Goal: Check status: Check status

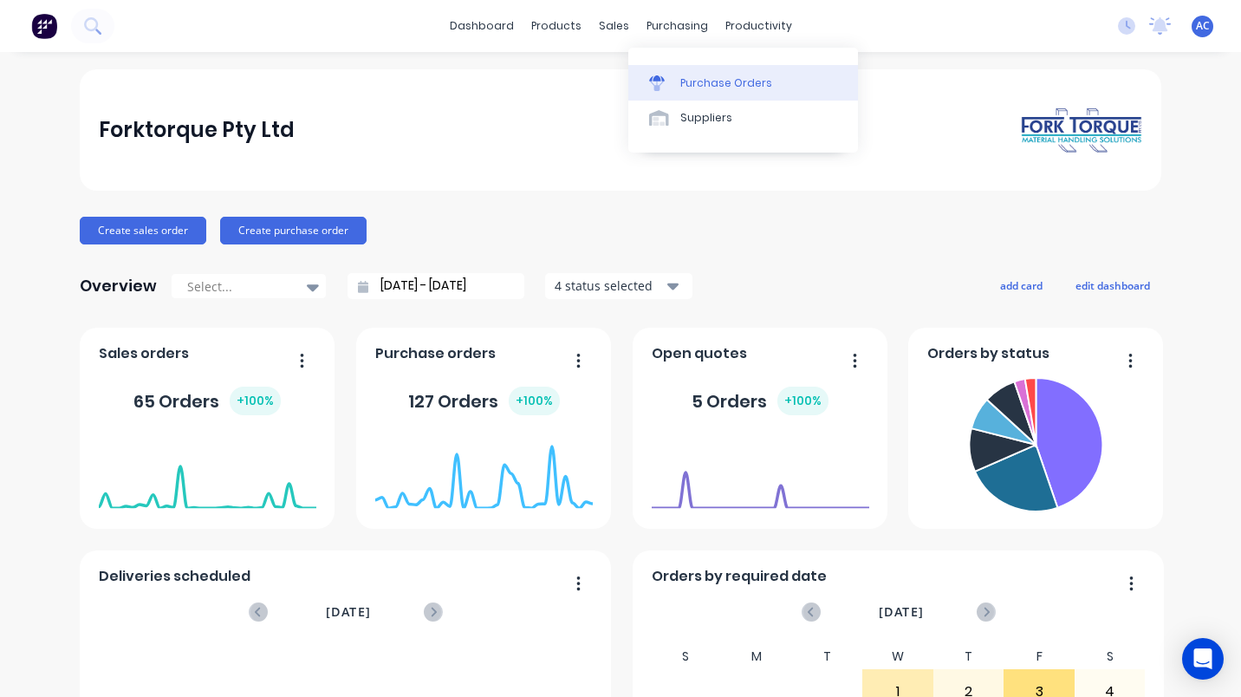
click at [728, 86] on div "Purchase Orders" at bounding box center [726, 83] width 92 height 16
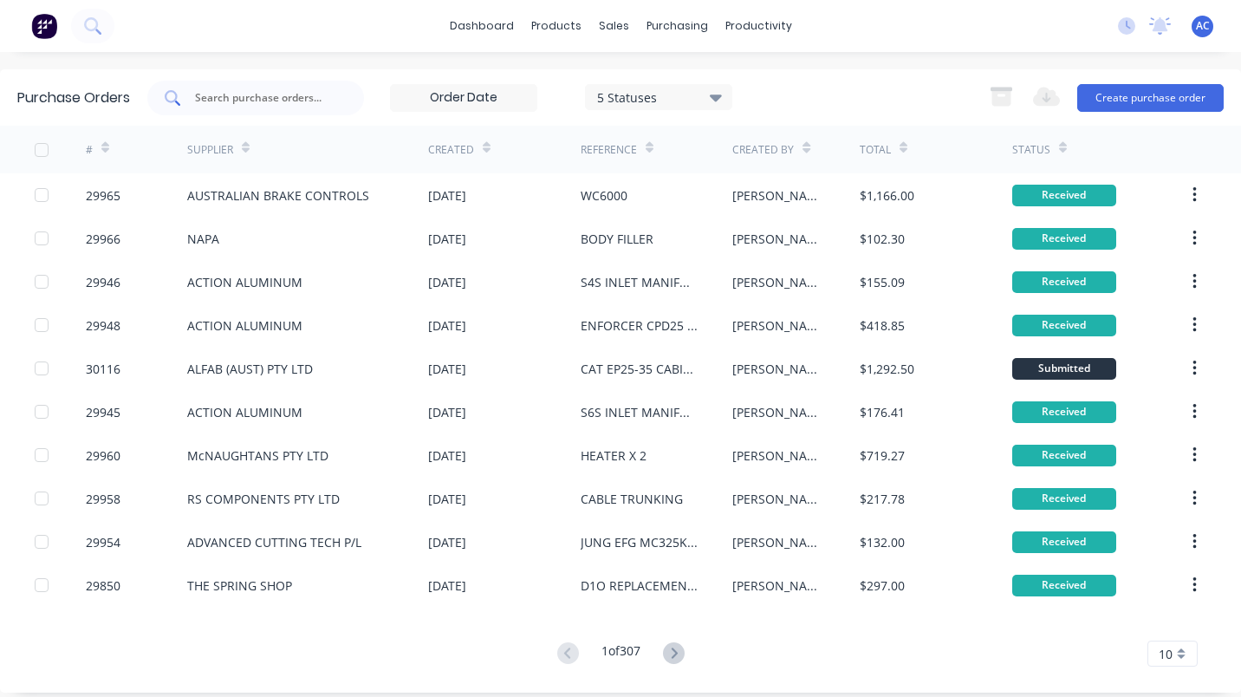
click at [289, 98] on input "text" at bounding box center [265, 97] width 144 height 17
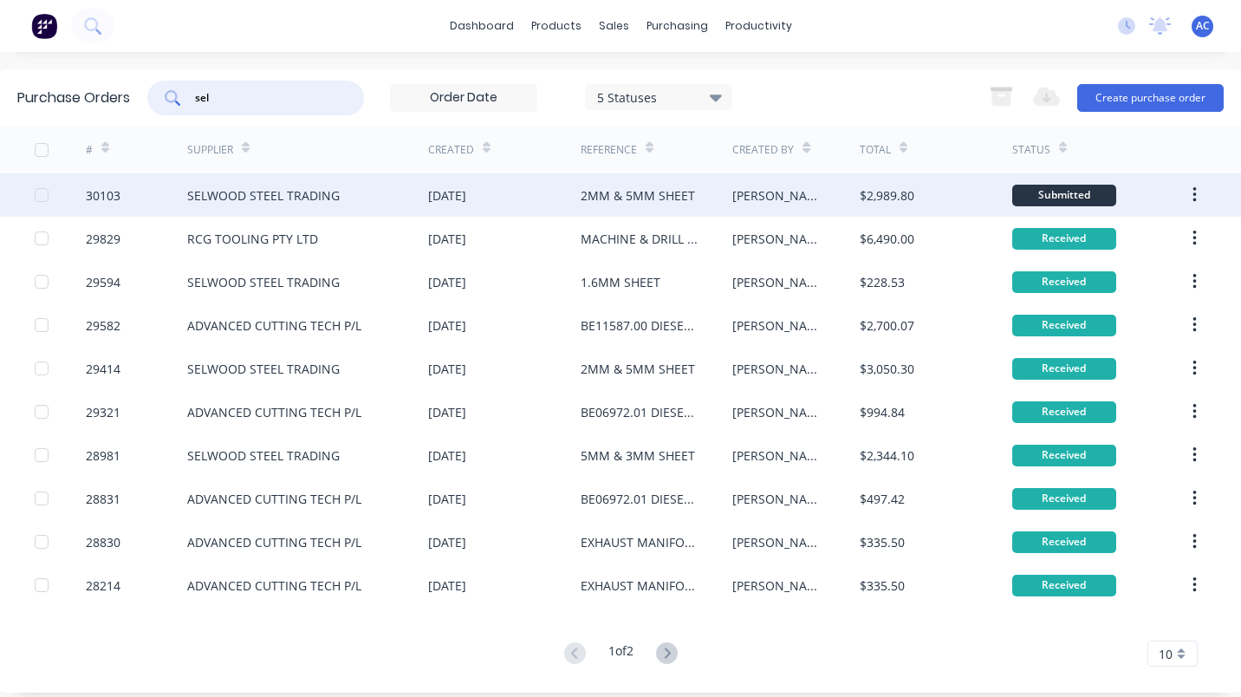
type input "sel"
click at [253, 193] on div "SELWOOD STEEL TRADING" at bounding box center [263, 195] width 153 height 18
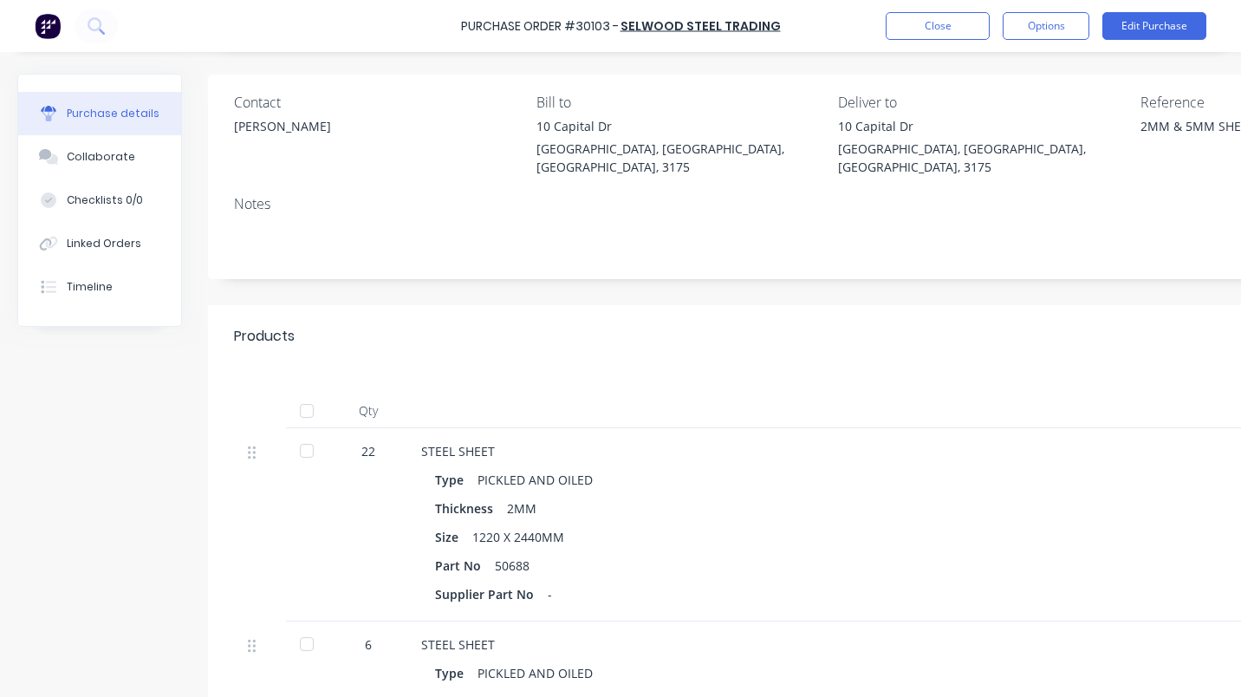
scroll to position [177, 0]
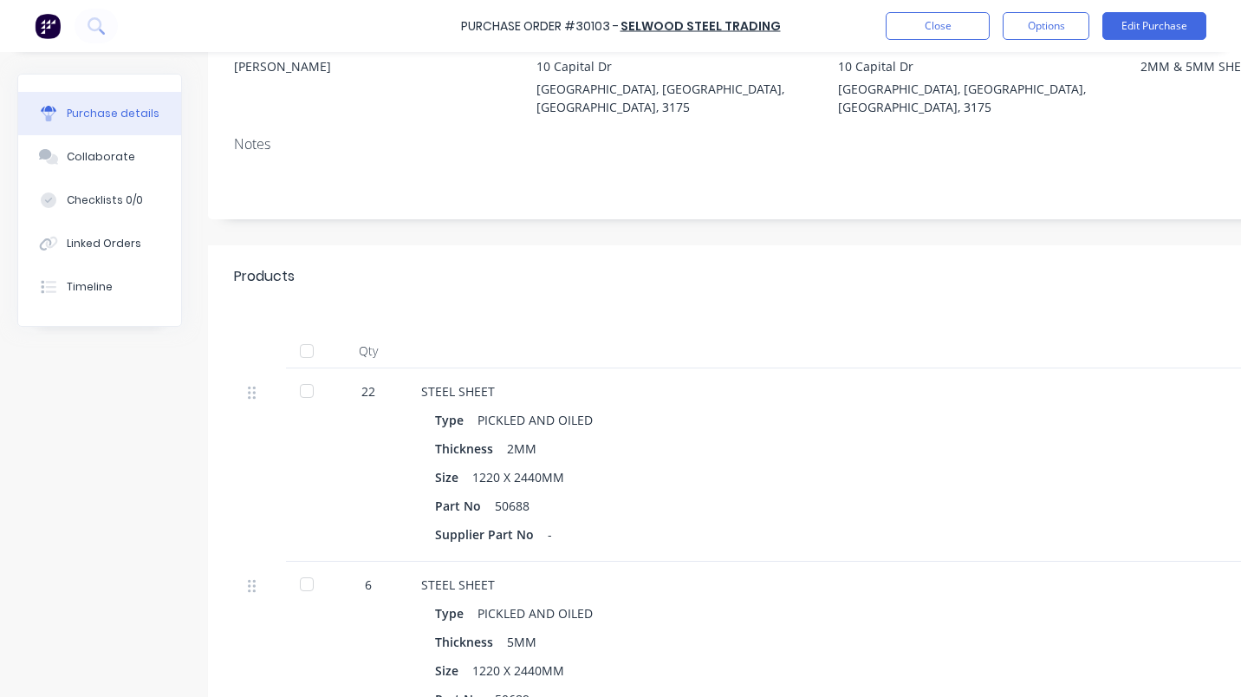
click at [302, 373] on div at bounding box center [306, 390] width 35 height 35
click at [302, 567] on div at bounding box center [306, 584] width 35 height 35
type textarea "x"
click at [935, 22] on button "Close" at bounding box center [938, 26] width 104 height 28
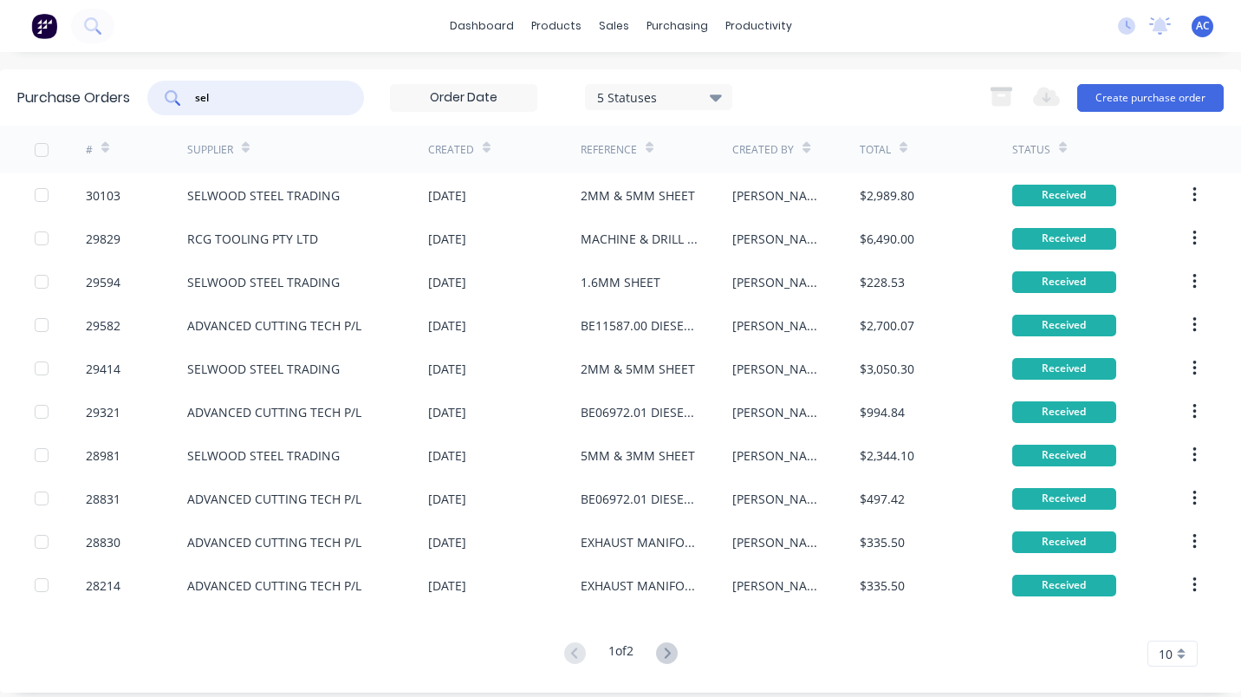
click at [225, 105] on input "sel" at bounding box center [265, 97] width 144 height 17
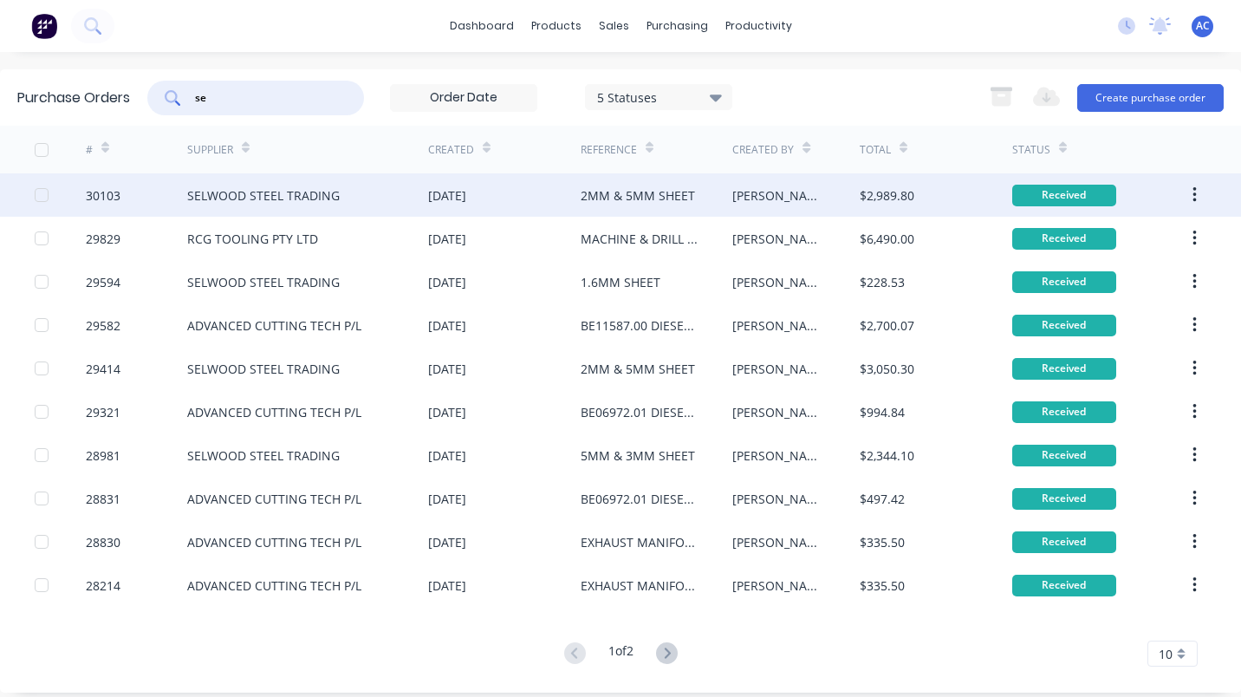
type input "s"
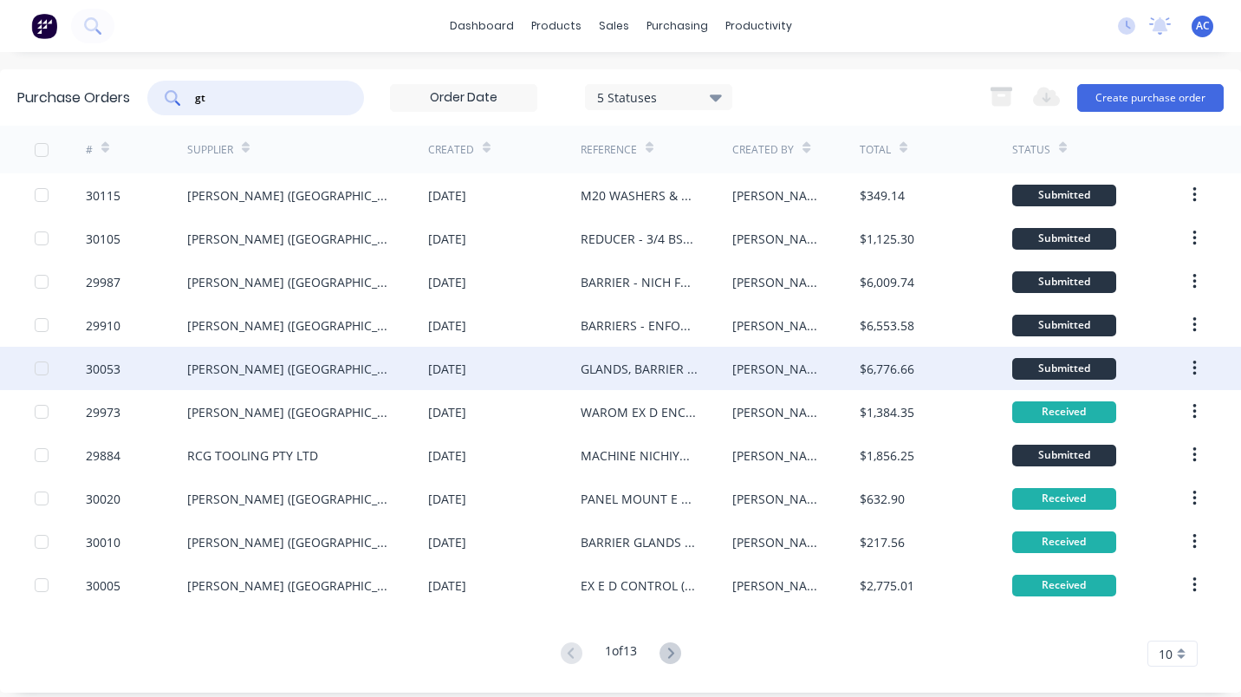
type input "gt"
click at [115, 363] on div "30053" at bounding box center [103, 369] width 35 height 18
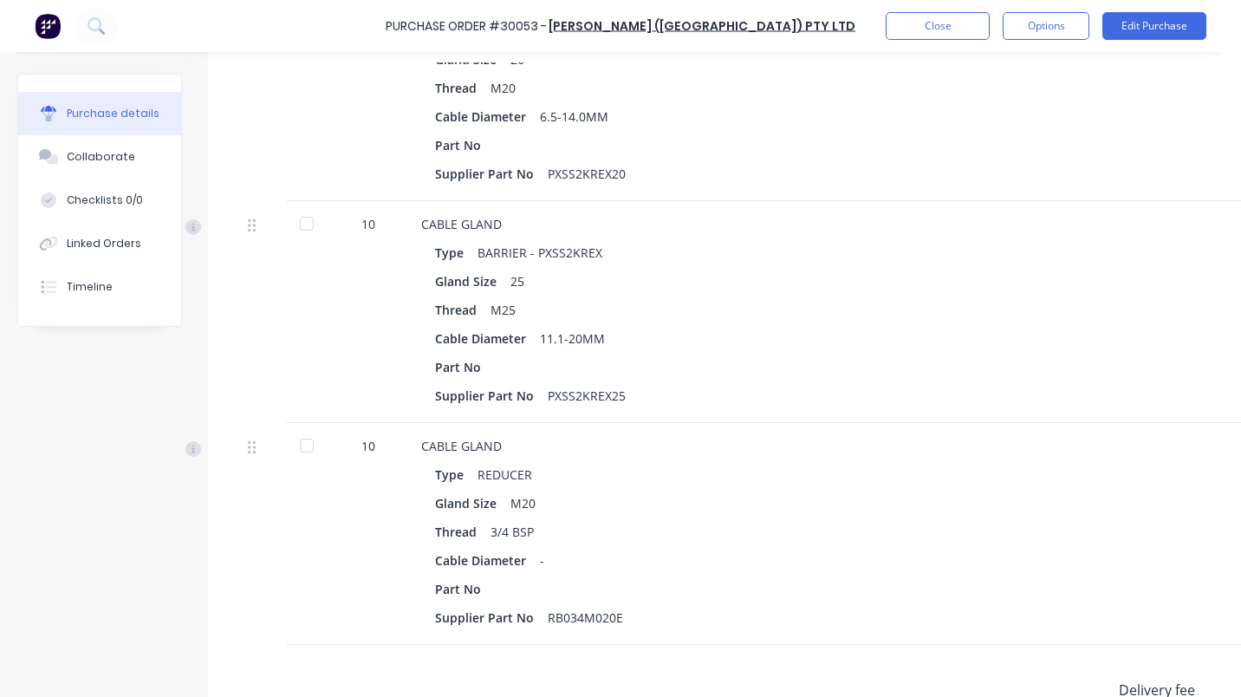
scroll to position [985, 0]
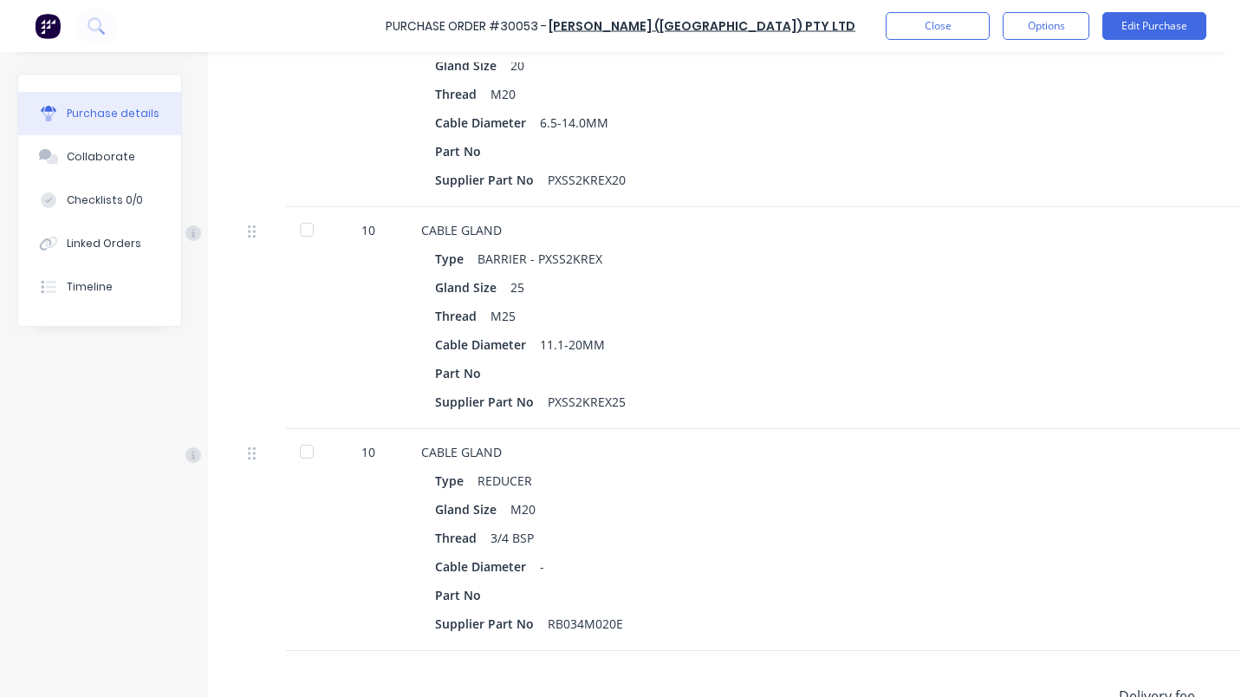
click at [302, 446] on div at bounding box center [306, 451] width 35 height 35
click at [308, 216] on div at bounding box center [306, 229] width 35 height 35
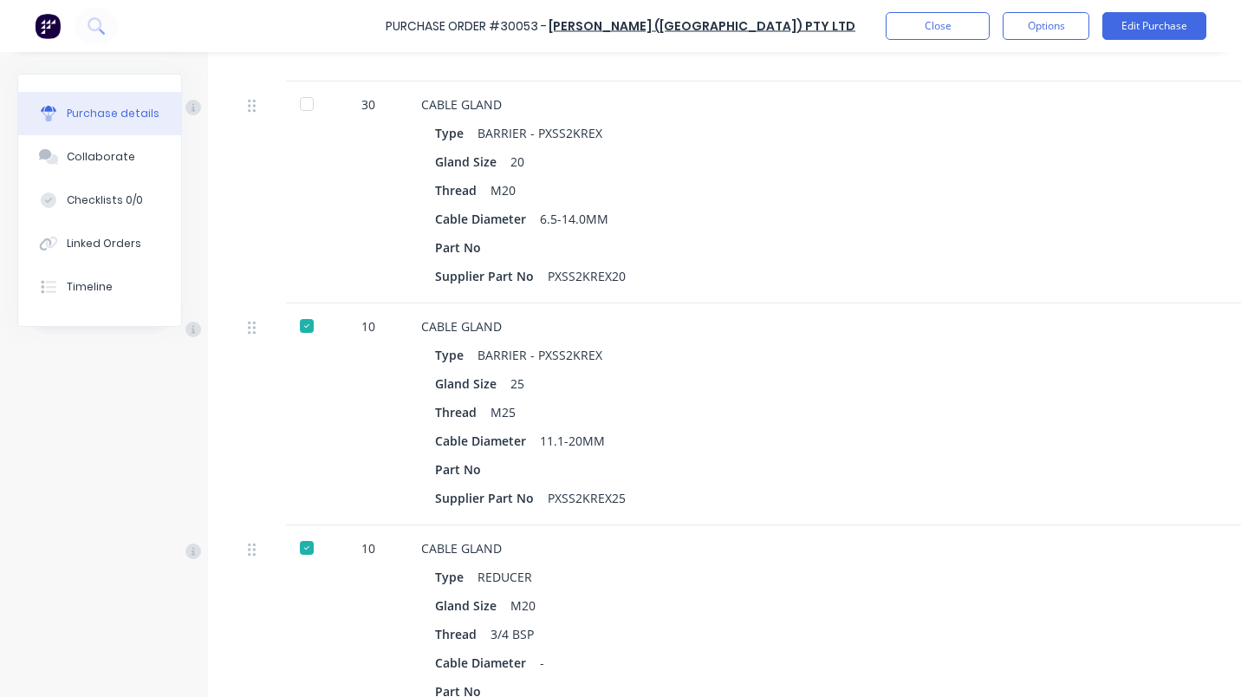
scroll to position [886, 0]
click at [308, 108] on div at bounding box center [306, 106] width 35 height 35
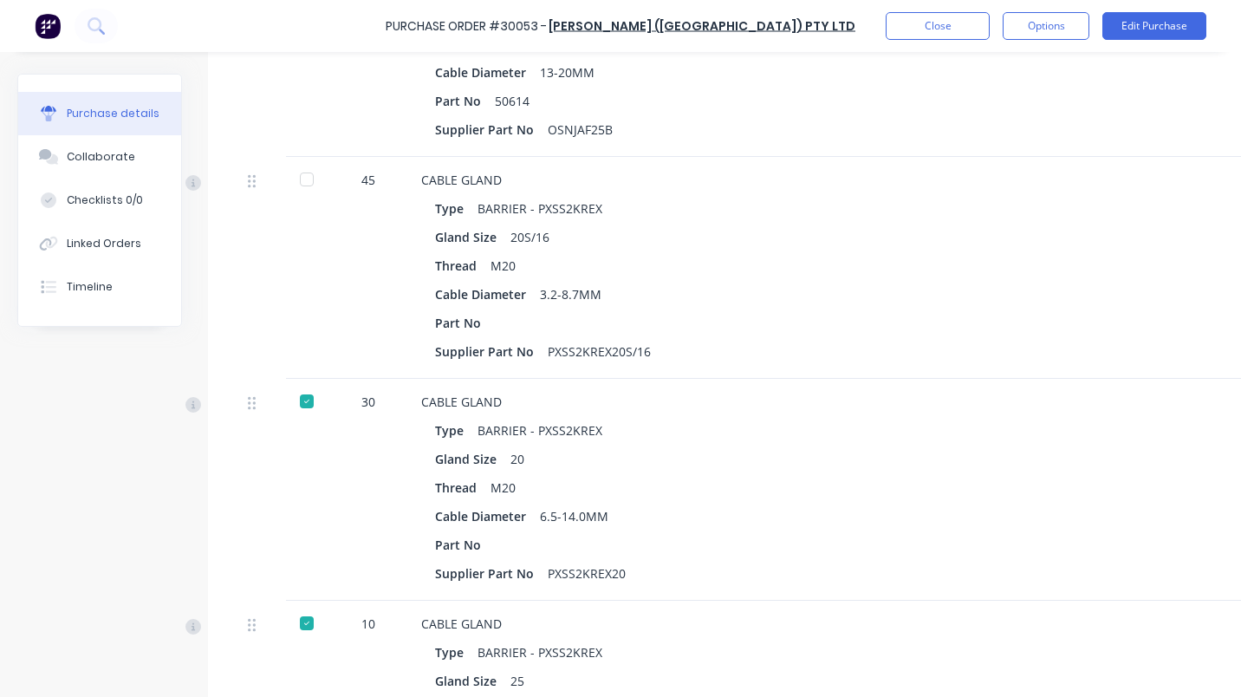
scroll to position [588, 0]
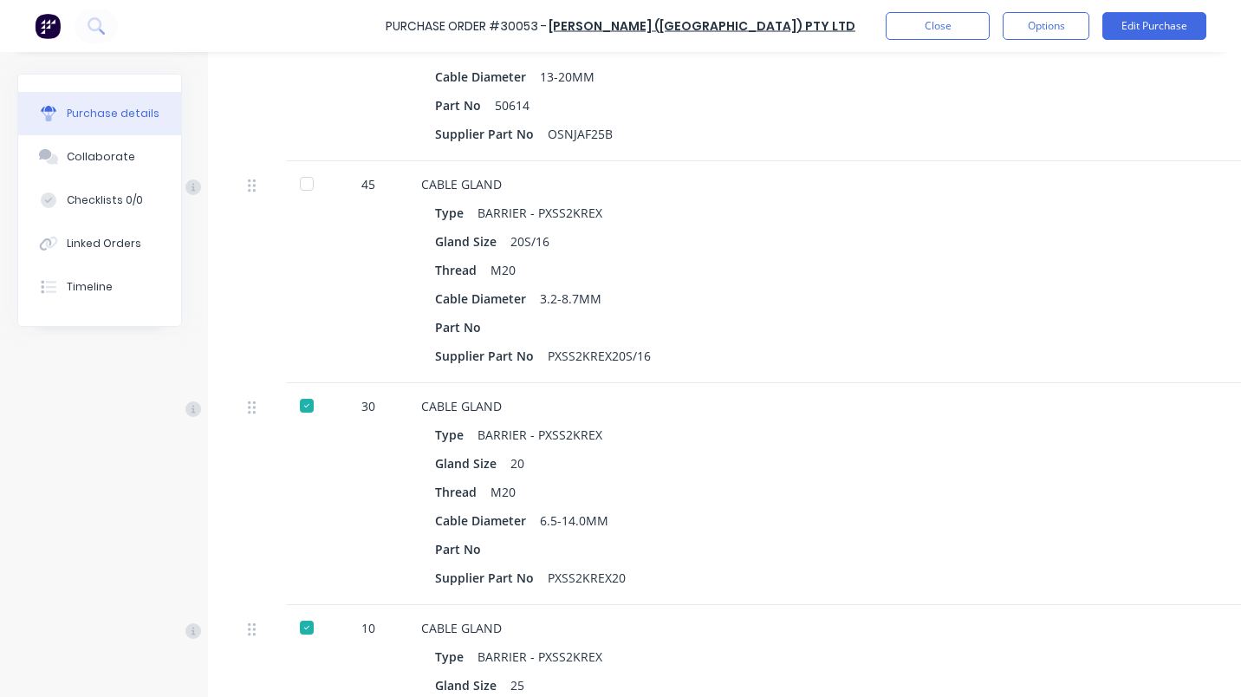
click at [306, 185] on div at bounding box center [306, 183] width 35 height 35
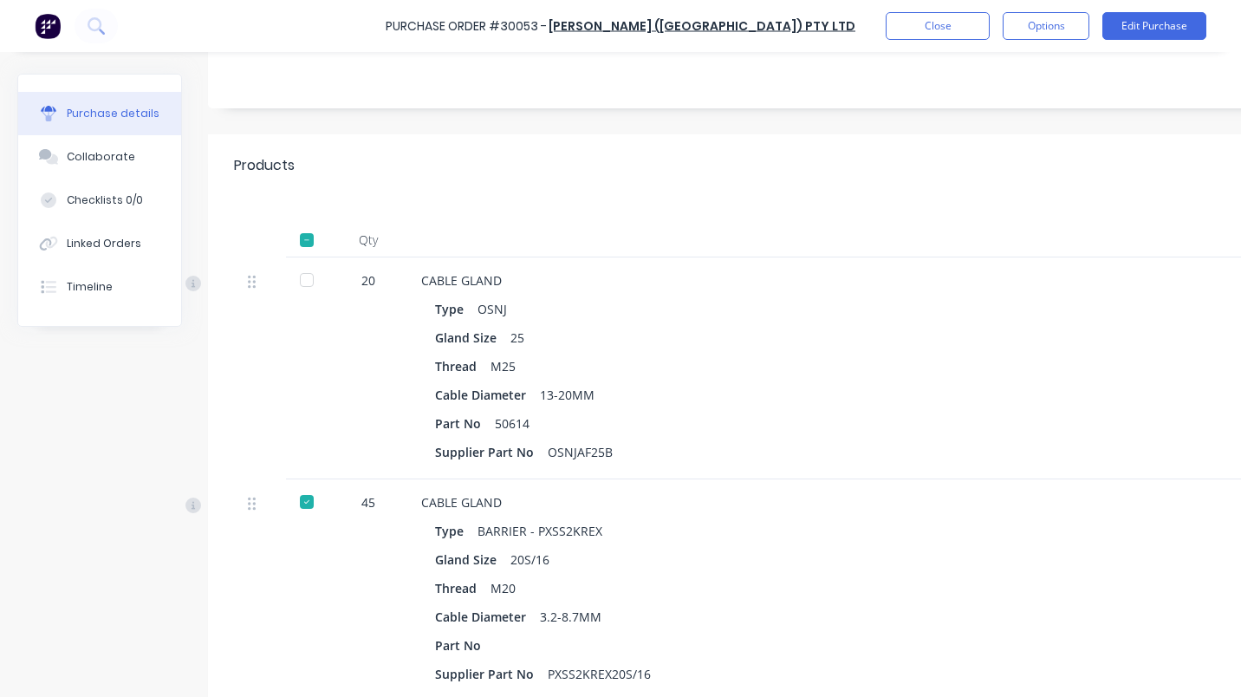
scroll to position [269, 0]
click at [317, 277] on div at bounding box center [306, 280] width 35 height 35
click at [129, 241] on div "Linked Orders" at bounding box center [104, 244] width 75 height 16
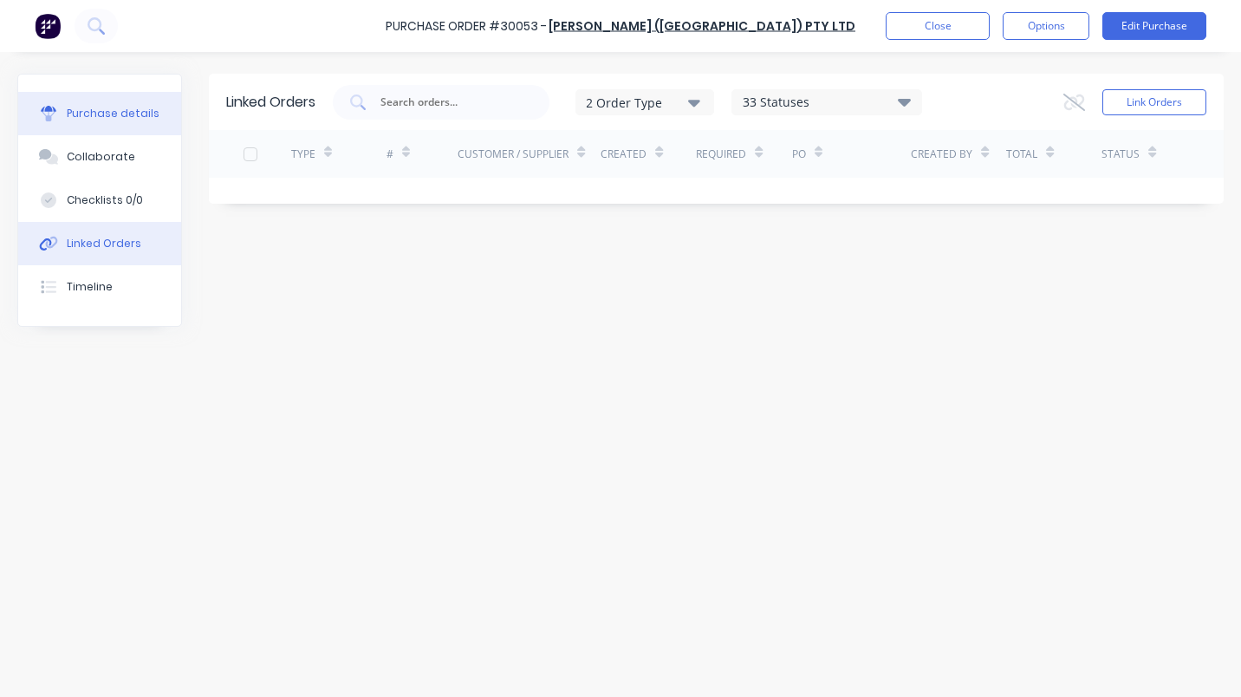
click at [107, 114] on div "Purchase details" at bounding box center [113, 114] width 93 height 16
type textarea "x"
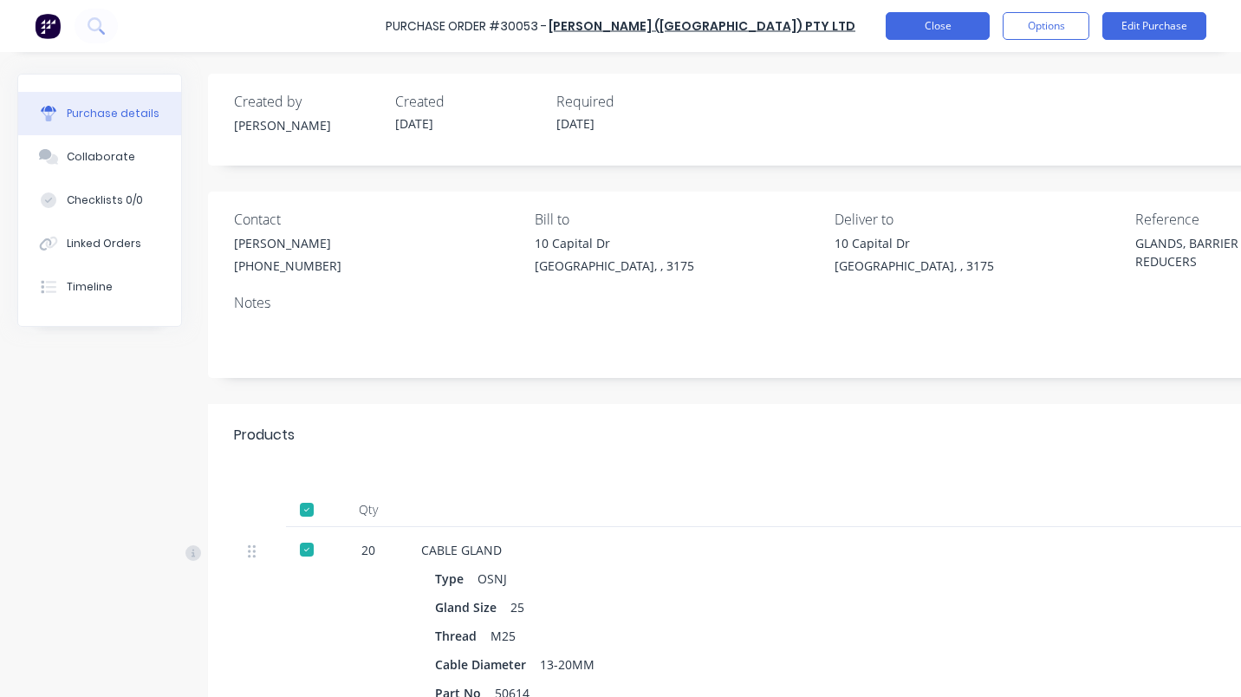
click at [936, 28] on button "Close" at bounding box center [938, 26] width 104 height 28
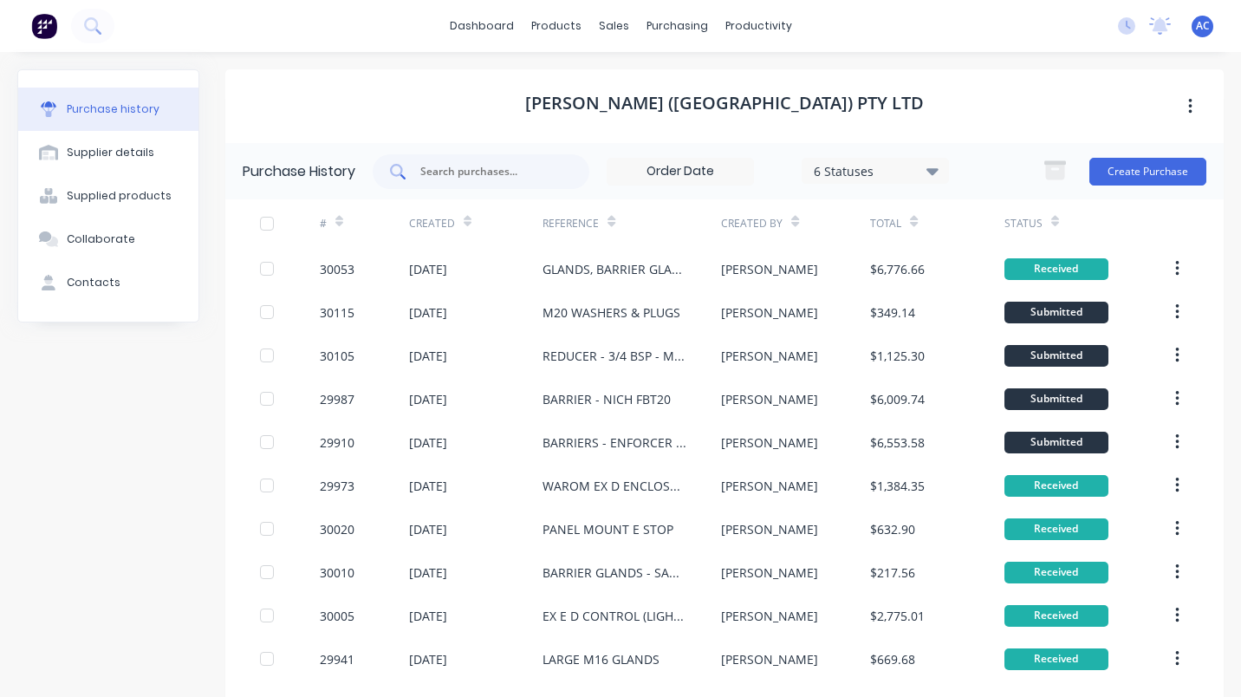
click at [443, 161] on div at bounding box center [481, 171] width 217 height 35
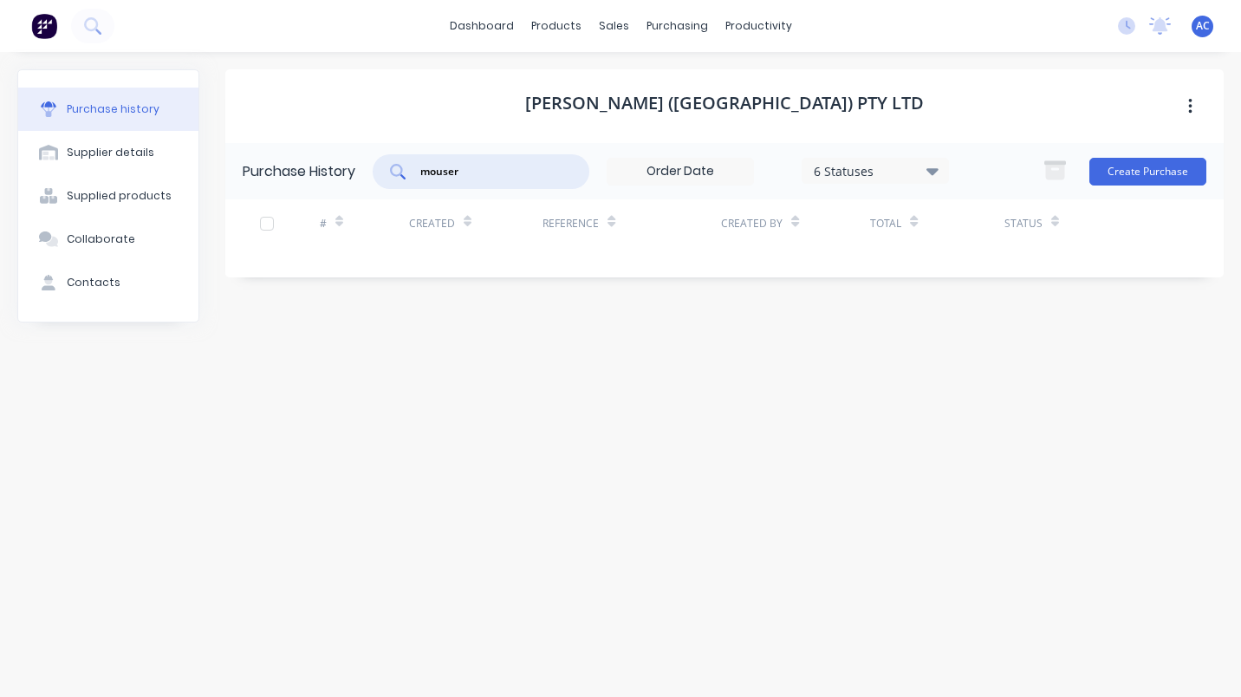
type input "mouser"
